Goal: Check status

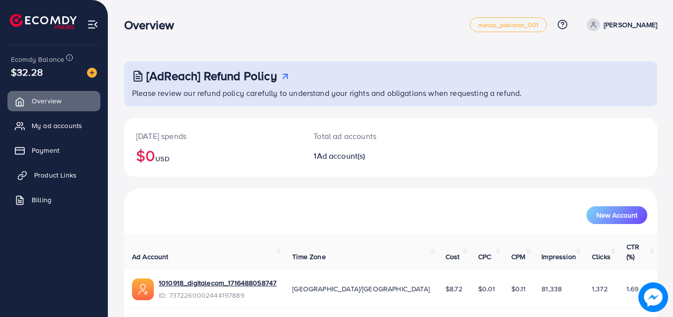
click at [40, 178] on span "Product Links" at bounding box center [55, 175] width 43 height 10
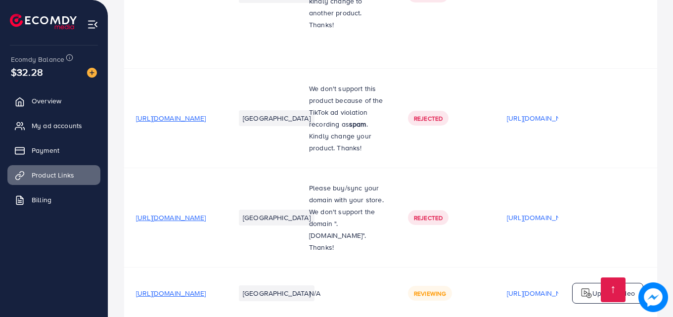
scroll to position [890, 0]
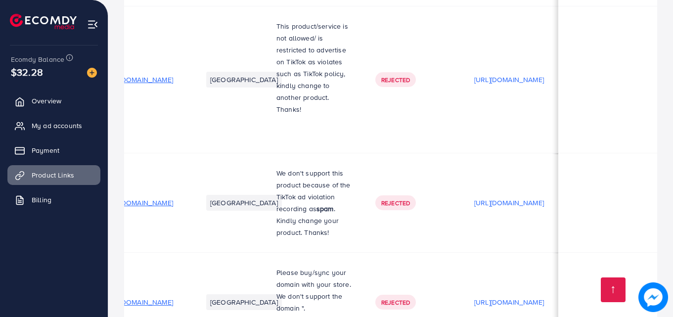
scroll to position [890, 0]
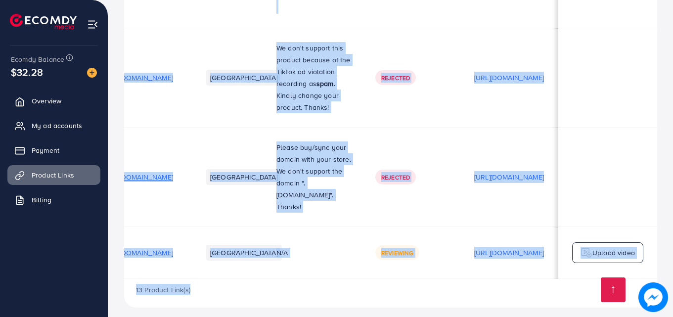
drag, startPoint x: 397, startPoint y: 272, endPoint x: 552, endPoint y: 278, distance: 155.3
click at [462, 268] on td "Reviewing" at bounding box center [412, 252] width 99 height 52
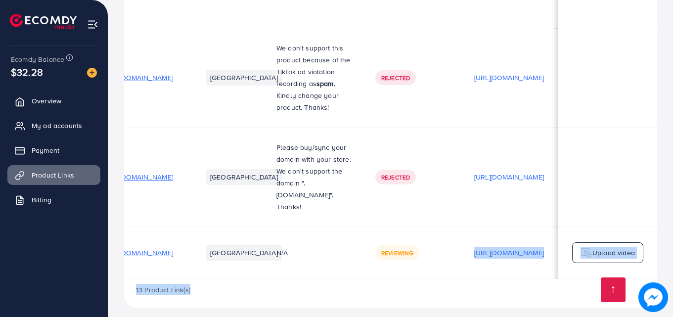
drag, startPoint x: 482, startPoint y: 268, endPoint x: 563, endPoint y: 274, distance: 81.3
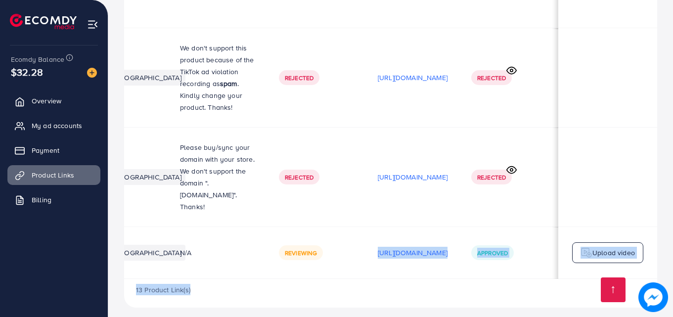
scroll to position [0, 249]
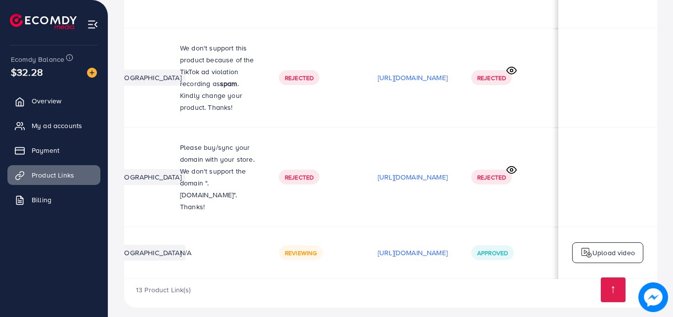
click at [432, 130] on td "[URL][DOMAIN_NAME]" at bounding box center [412, 176] width 93 height 99
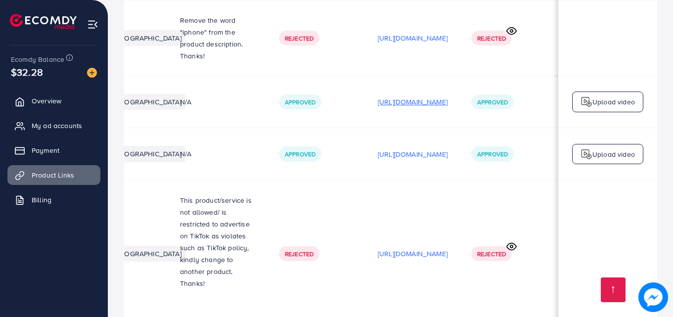
scroll to position [560, 0]
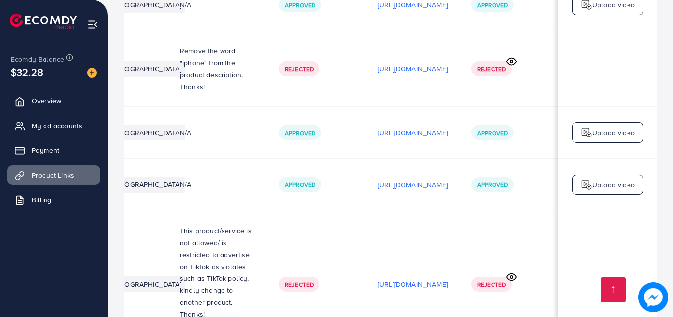
drag, startPoint x: 369, startPoint y: 207, endPoint x: 351, endPoint y: 211, distance: 17.7
click at [395, 211] on td "[URL][DOMAIN_NAME]" at bounding box center [412, 185] width 93 height 52
click at [366, 211] on td "[URL][DOMAIN_NAME]" at bounding box center [412, 185] width 93 height 52
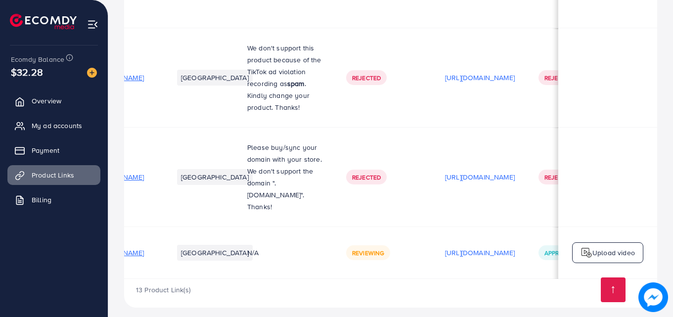
scroll to position [0, 0]
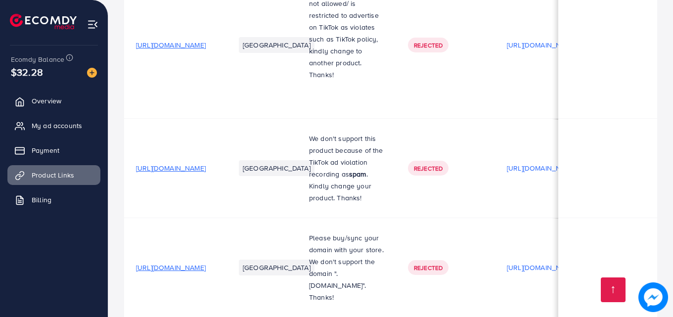
scroll to position [890, 0]
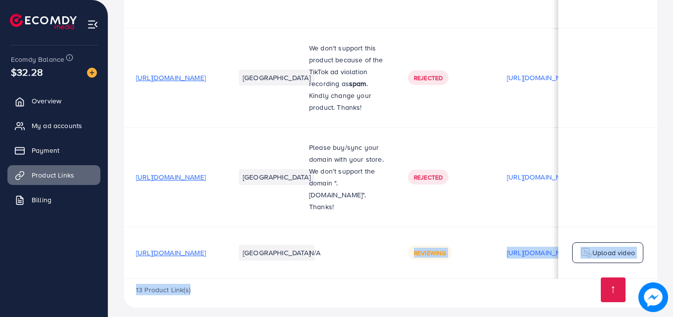
drag, startPoint x: 447, startPoint y: 269, endPoint x: 510, endPoint y: 276, distance: 63.2
click at [461, 279] on div "13 Product Link(s)" at bounding box center [390, 293] width 533 height 29
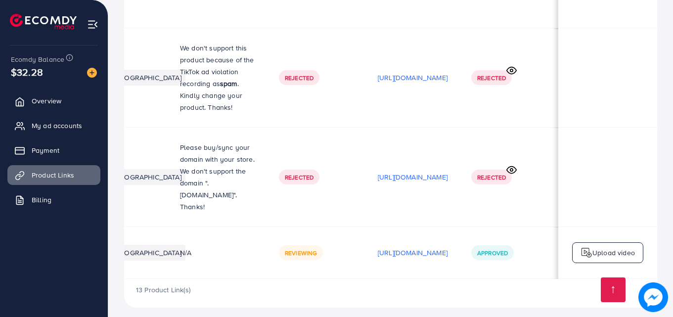
scroll to position [0, 226]
drag, startPoint x: 448, startPoint y: 272, endPoint x: 302, endPoint y: 271, distance: 146.3
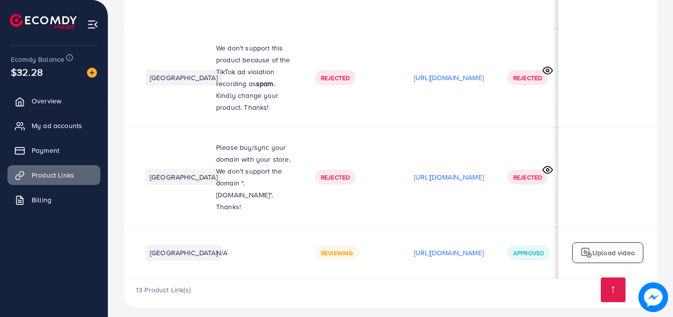
scroll to position [0, 0]
